Goal: Task Accomplishment & Management: Manage account settings

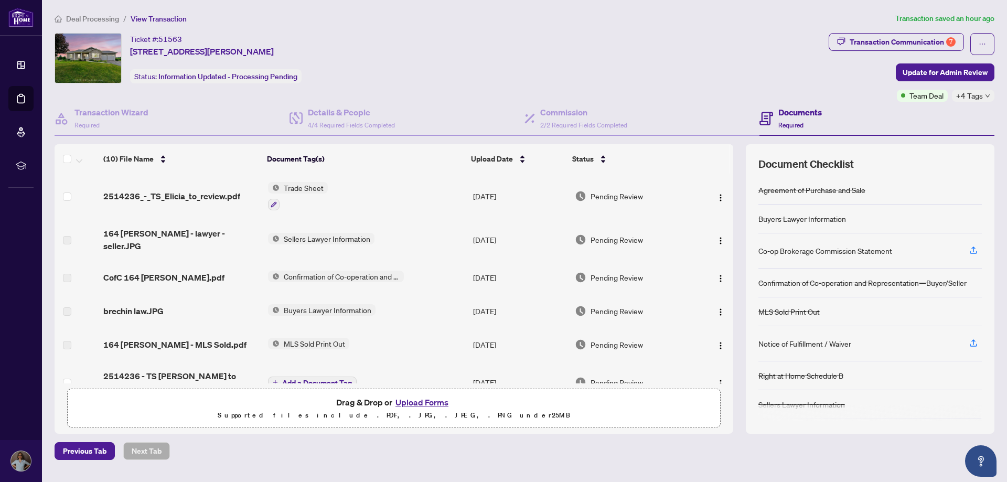
click at [653, 65] on div "Ticket #: 51563 [STREET_ADDRESS][PERSON_NAME] Status: Information Updated - Pro…" at bounding box center [440, 58] width 770 height 50
click at [504, 47] on div "Ticket #: 51563 [STREET_ADDRESS][PERSON_NAME] Status: Information Updated - Pro…" at bounding box center [440, 58] width 770 height 50
click at [567, 43] on div "Ticket #: 51563 [STREET_ADDRESS][PERSON_NAME] Status: Information Updated - Pro…" at bounding box center [440, 58] width 770 height 50
click at [407, 47] on div "Ticket #: 51563 [STREET_ADDRESS][PERSON_NAME] Status: Information Updated - Pro…" at bounding box center [440, 58] width 770 height 50
click at [507, 57] on div "Ticket #: 51563 [STREET_ADDRESS][PERSON_NAME] Status: Information Updated - Pro…" at bounding box center [440, 58] width 770 height 50
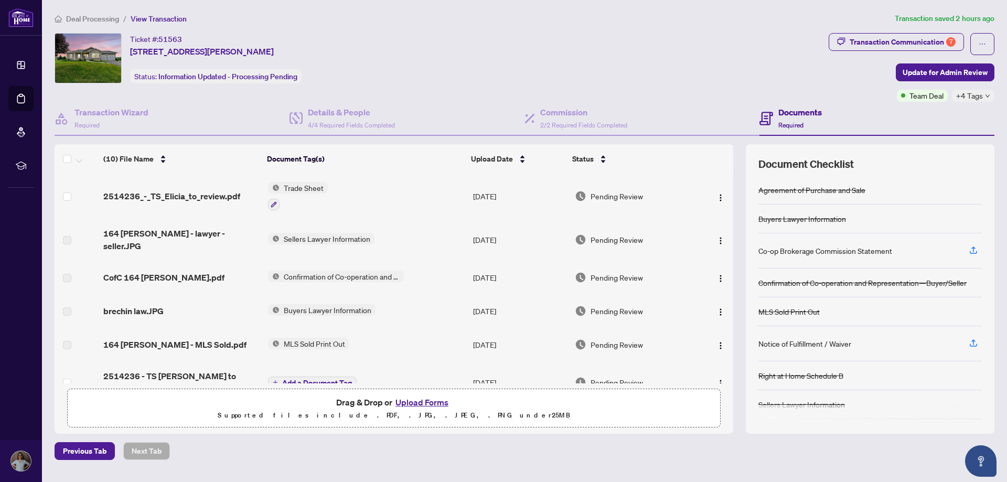
click at [455, 58] on div "Ticket #: 51563 [STREET_ADDRESS][PERSON_NAME] Status: Information Updated - Pro…" at bounding box center [440, 58] width 770 height 50
click at [553, 55] on div "Ticket #: 51563 [STREET_ADDRESS][PERSON_NAME] Status: Information Updated - Pro…" at bounding box center [440, 58] width 770 height 50
click at [947, 44] on div "7" at bounding box center [950, 41] width 9 height 9
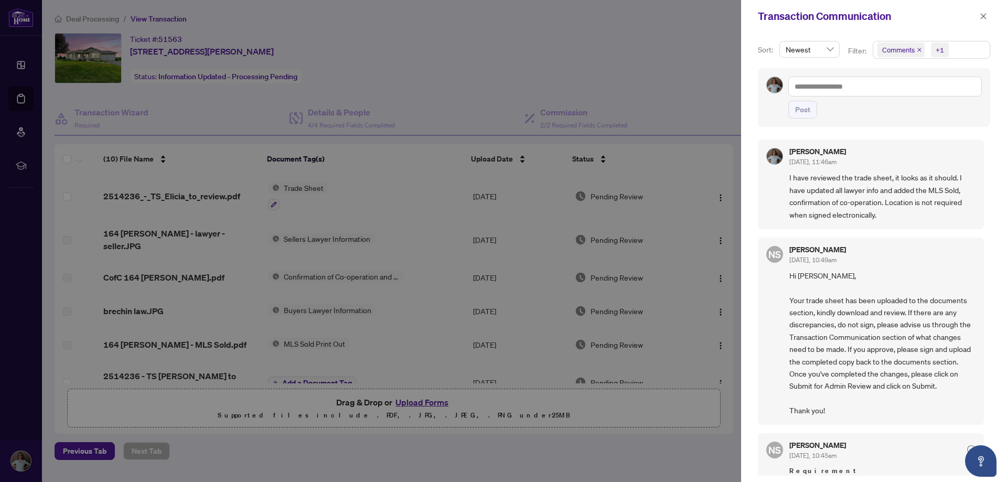
click at [694, 69] on div at bounding box center [503, 241] width 1007 height 482
drag, startPoint x: 982, startPoint y: 15, endPoint x: 641, endPoint y: 41, distance: 342.6
click at [981, 15] on icon "close" at bounding box center [984, 16] width 6 height 6
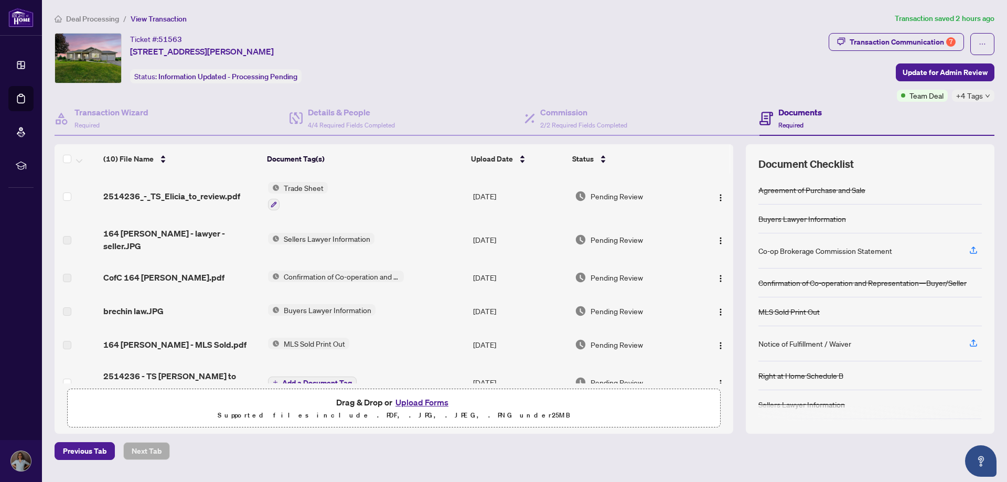
click at [434, 50] on div "Ticket #: 51563 [STREET_ADDRESS][PERSON_NAME] Status: Information Updated - Pro…" at bounding box center [440, 58] width 770 height 50
click at [223, 191] on span "2514236_-_TS_Elicia_to_review.pdf" at bounding box center [171, 196] width 137 height 13
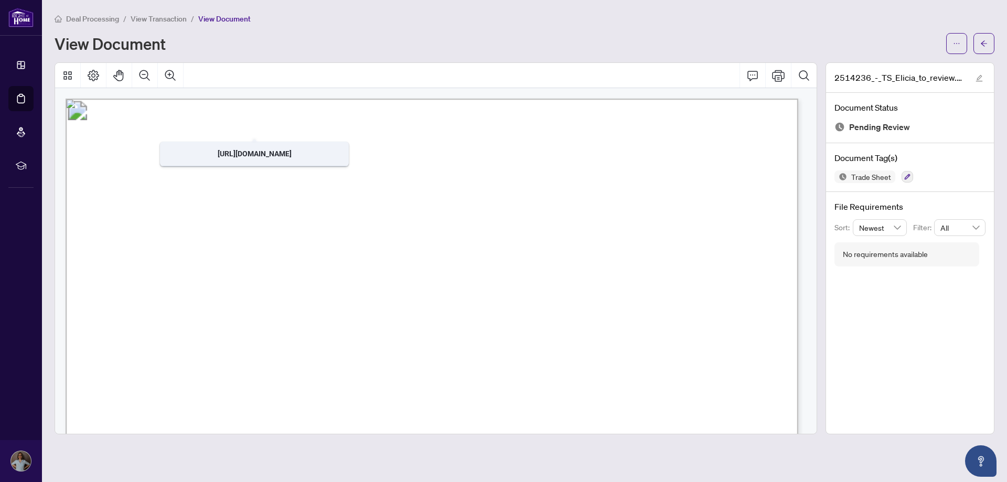
click at [159, 17] on span "View Transaction" at bounding box center [159, 18] width 56 height 9
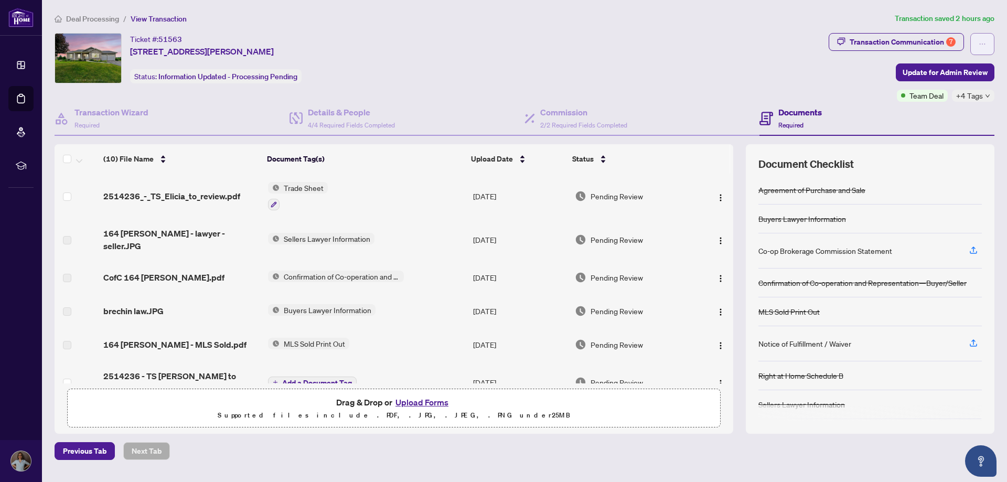
click at [980, 46] on icon "ellipsis" at bounding box center [982, 43] width 7 height 7
click at [952, 42] on div "7" at bounding box center [950, 41] width 9 height 9
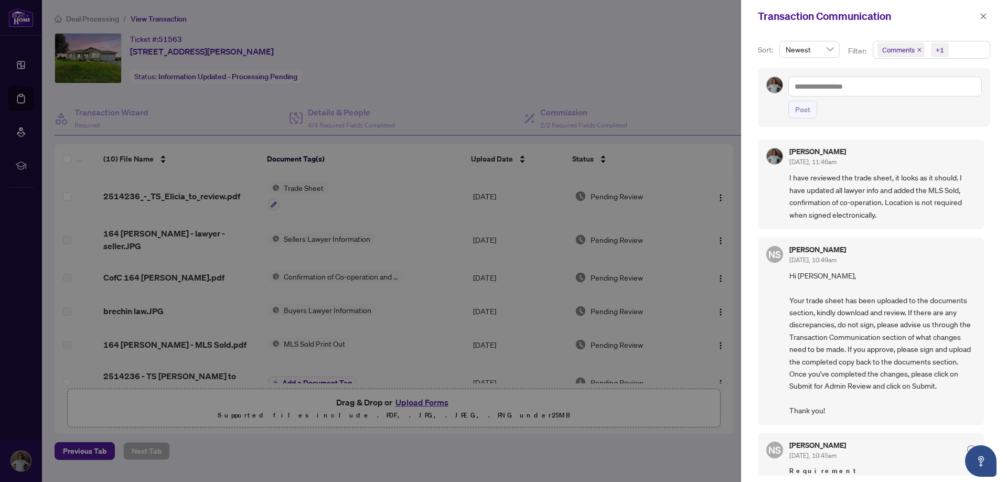
click at [681, 73] on div at bounding box center [503, 241] width 1007 height 482
drag, startPoint x: 788, startPoint y: 249, endPoint x: 842, endPoint y: 247, distance: 54.1
click at [842, 247] on div "NS Neena Sharma Sep/26/2025, 10:49am Hi Elicia, Your trade sheet has been uploa…" at bounding box center [871, 332] width 226 height 188
click at [356, 115] on div at bounding box center [503, 241] width 1007 height 482
click at [984, 16] on icon "close" at bounding box center [983, 16] width 7 height 7
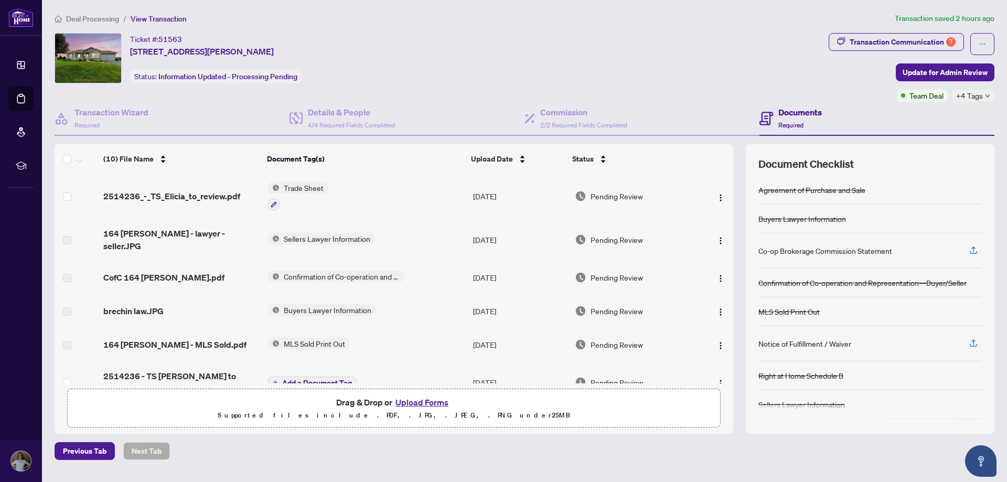
click at [642, 68] on div "Ticket #: 51563 [STREET_ADDRESS][PERSON_NAME] Status: Information Updated - Pro…" at bounding box center [440, 58] width 770 height 50
click at [103, 18] on span "Deal Processing" at bounding box center [92, 18] width 53 height 9
